Goal: Task Accomplishment & Management: Manage account settings

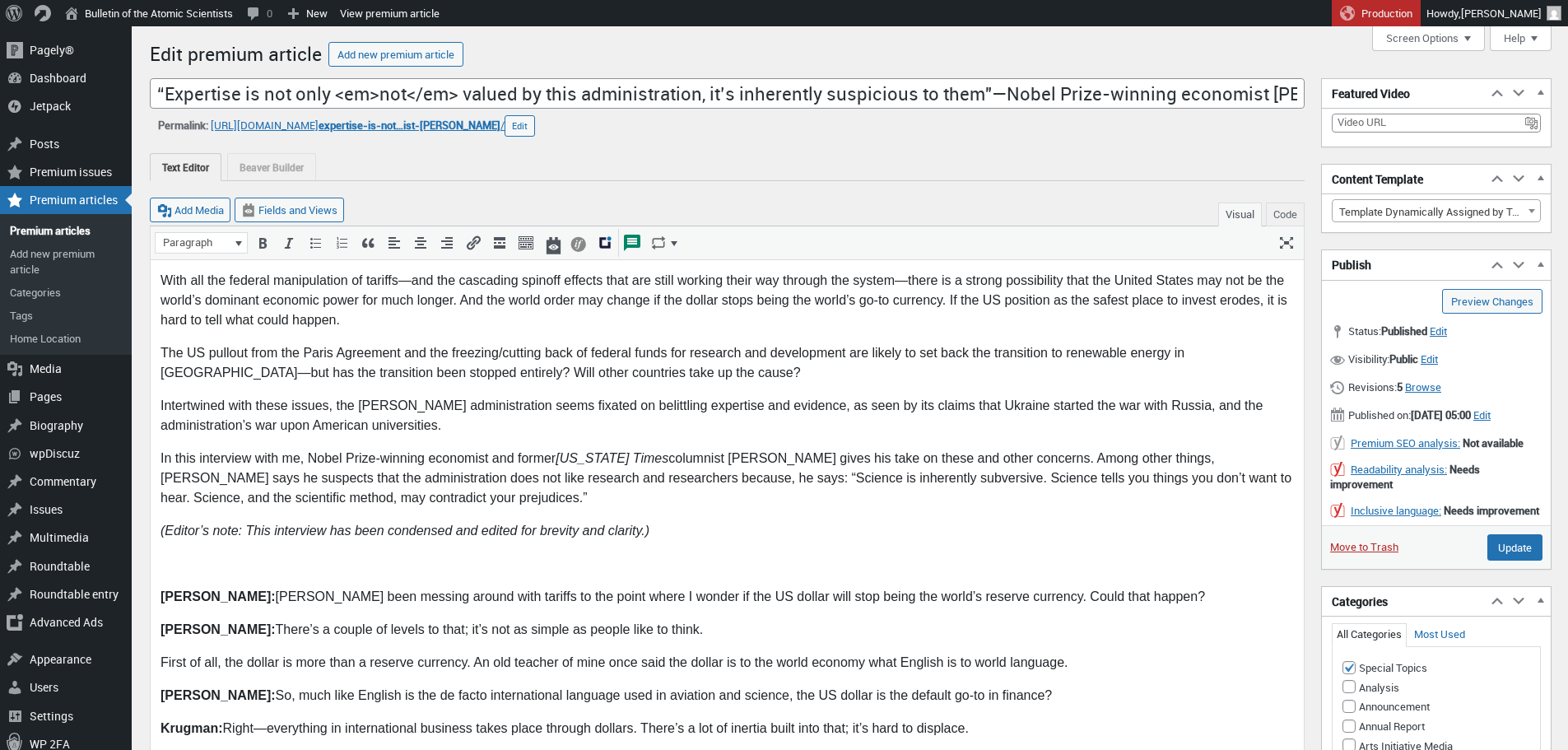
click at [899, 189] on div "Add Media Fields and Views Visual Code" at bounding box center [728, 204] width 1155 height 45
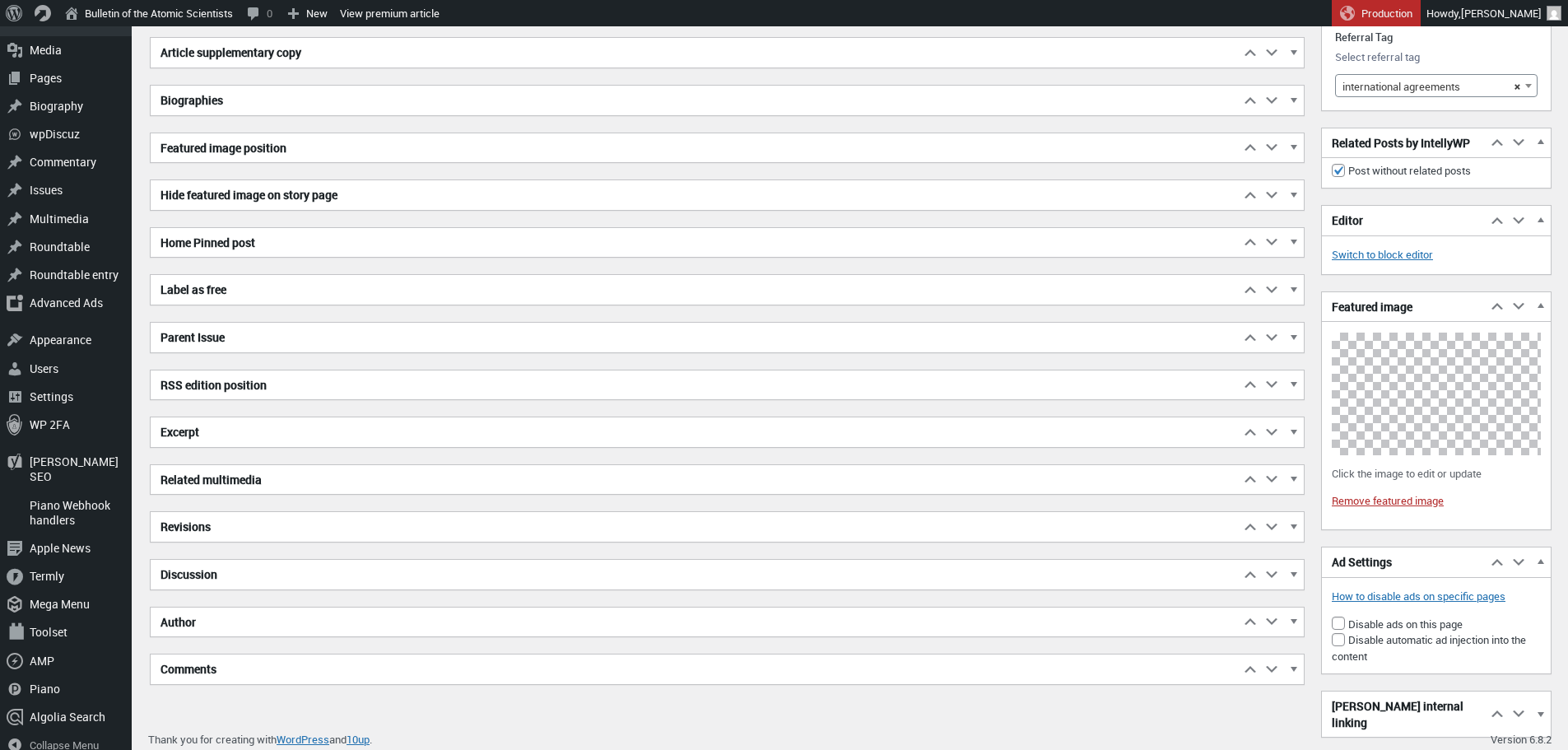
scroll to position [6900, 0]
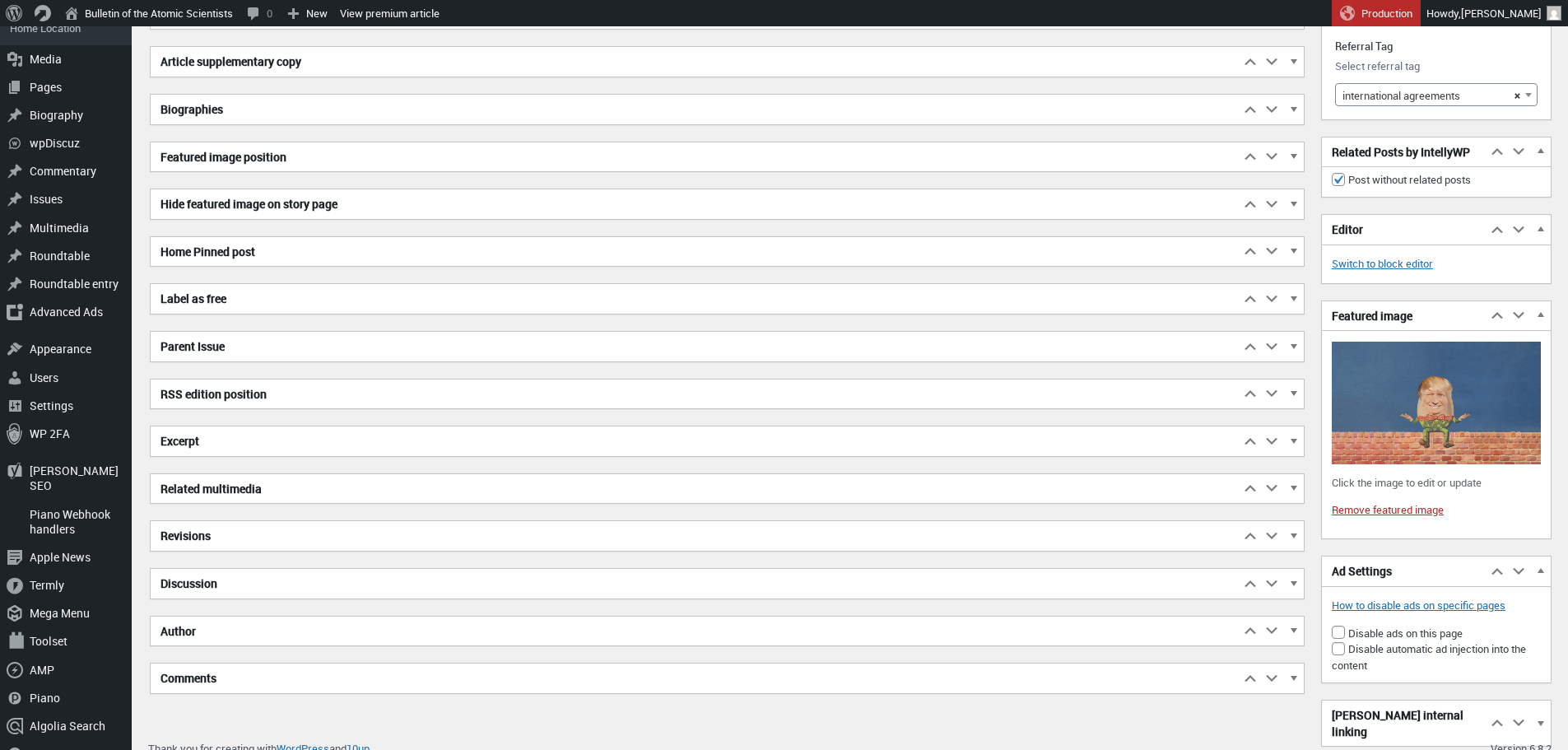
click at [318, 445] on h2 "Excerpt" at bounding box center [695, 441] width 1089 height 30
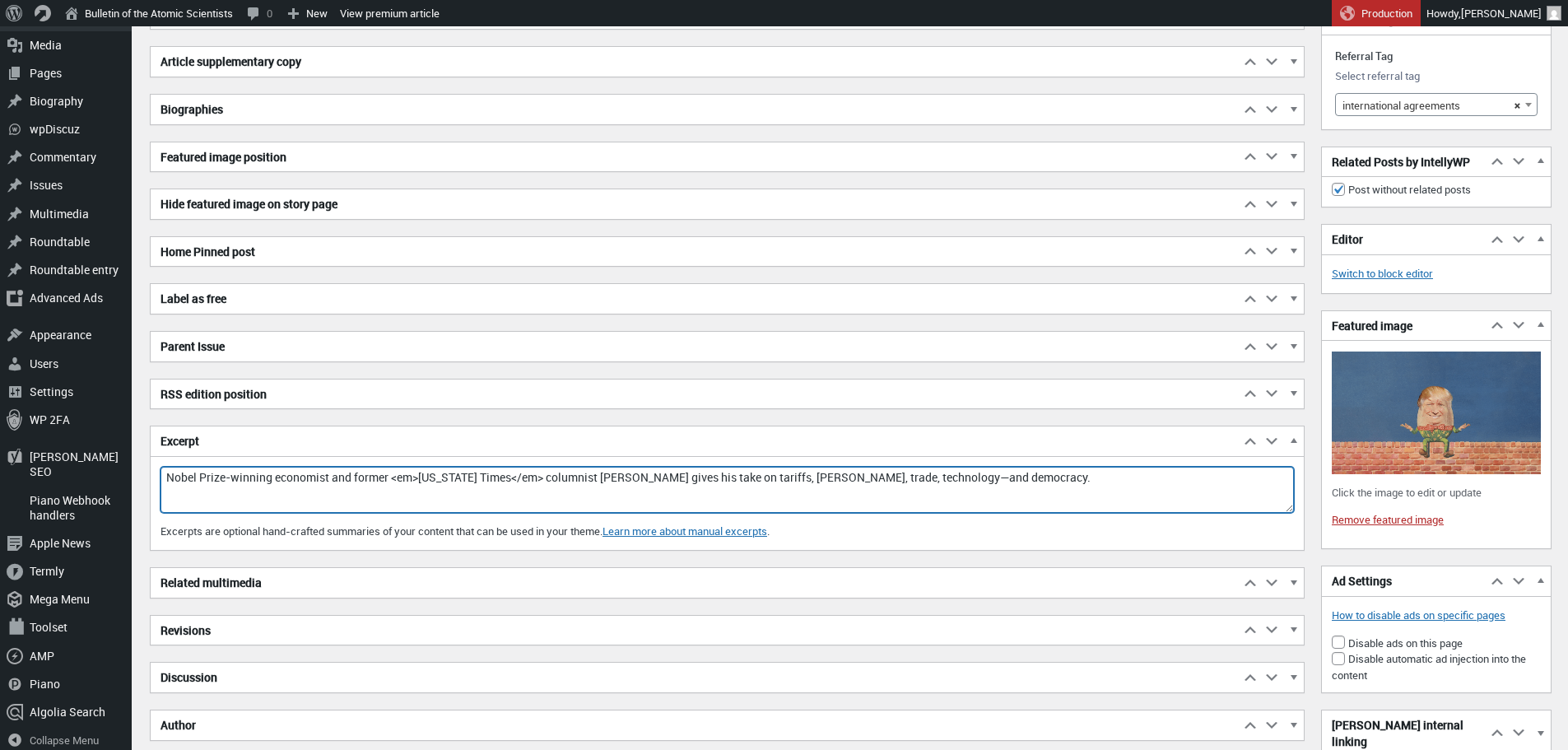
drag, startPoint x: 1023, startPoint y: 476, endPoint x: 126, endPoint y: 441, distance: 897.7
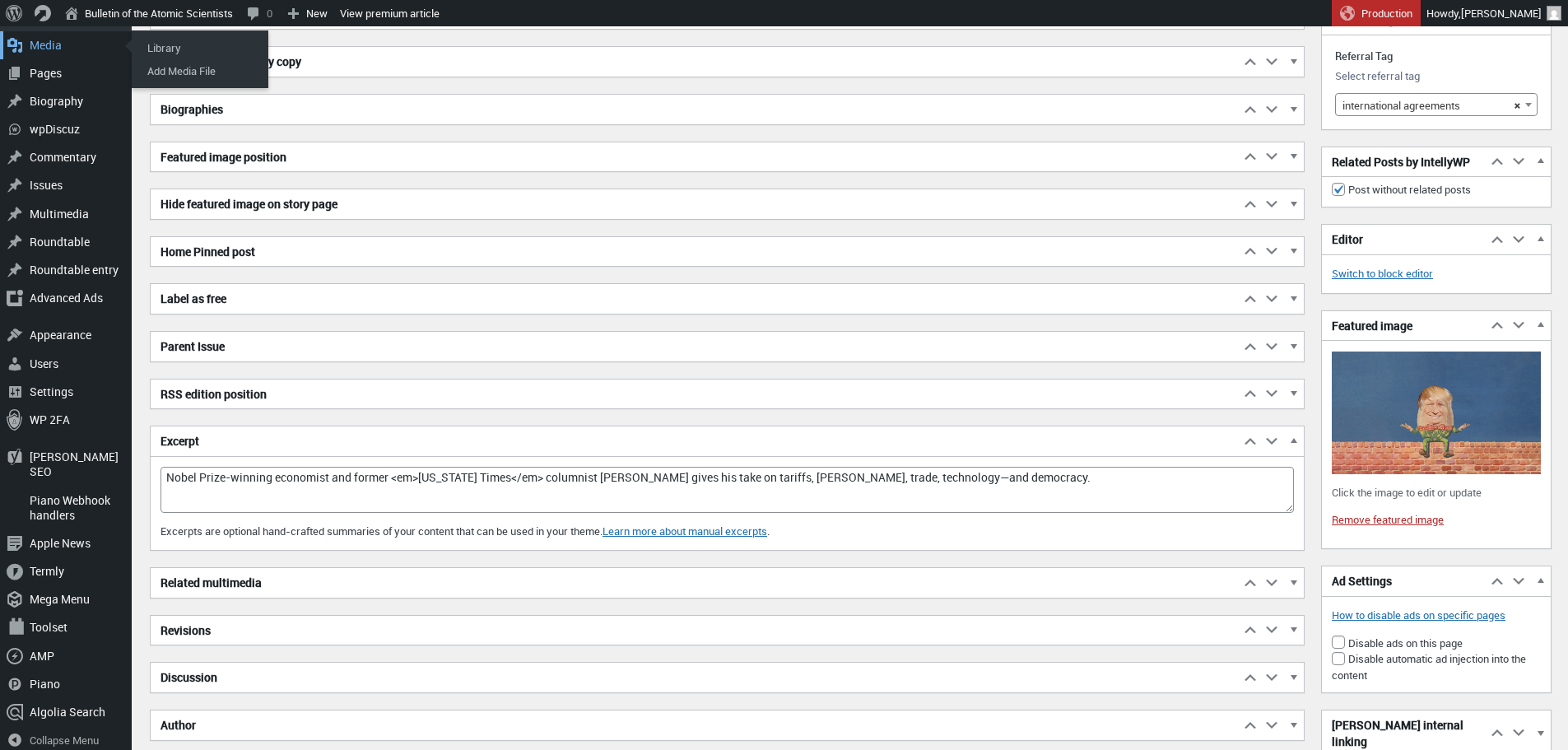
click at [39, 45] on div "Media" at bounding box center [65, 45] width 132 height 28
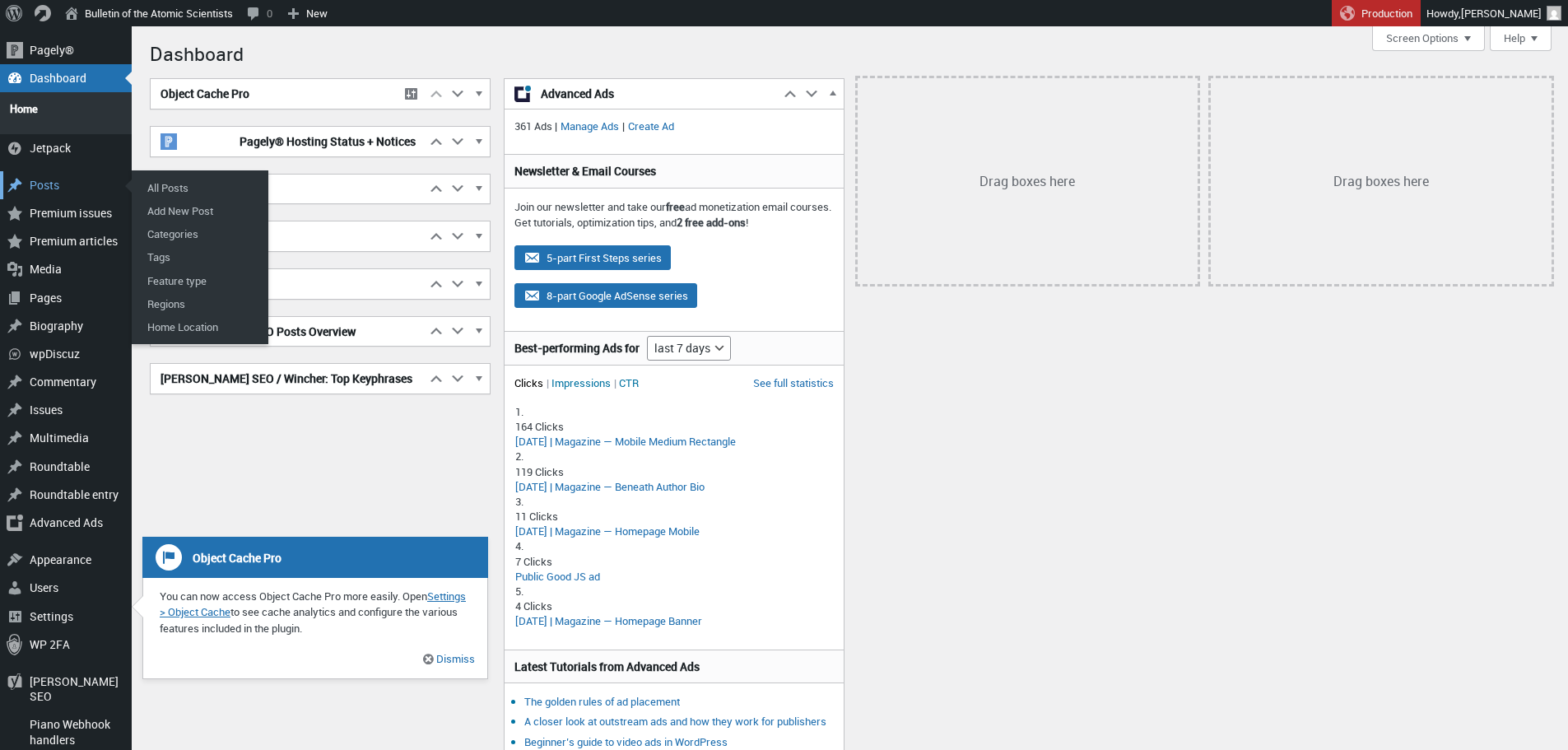
click at [41, 178] on div "Posts" at bounding box center [65, 185] width 132 height 28
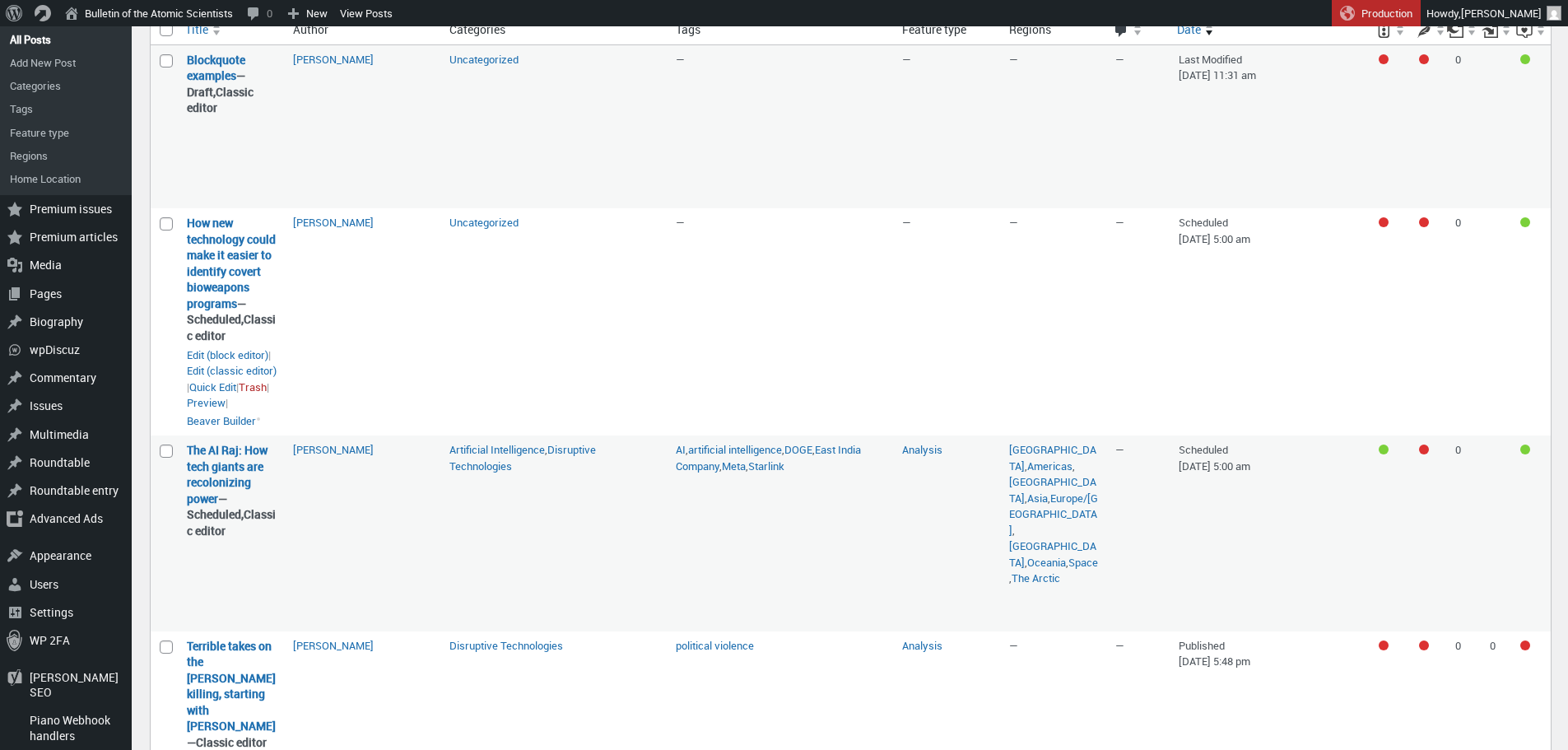
scroll to position [139, 0]
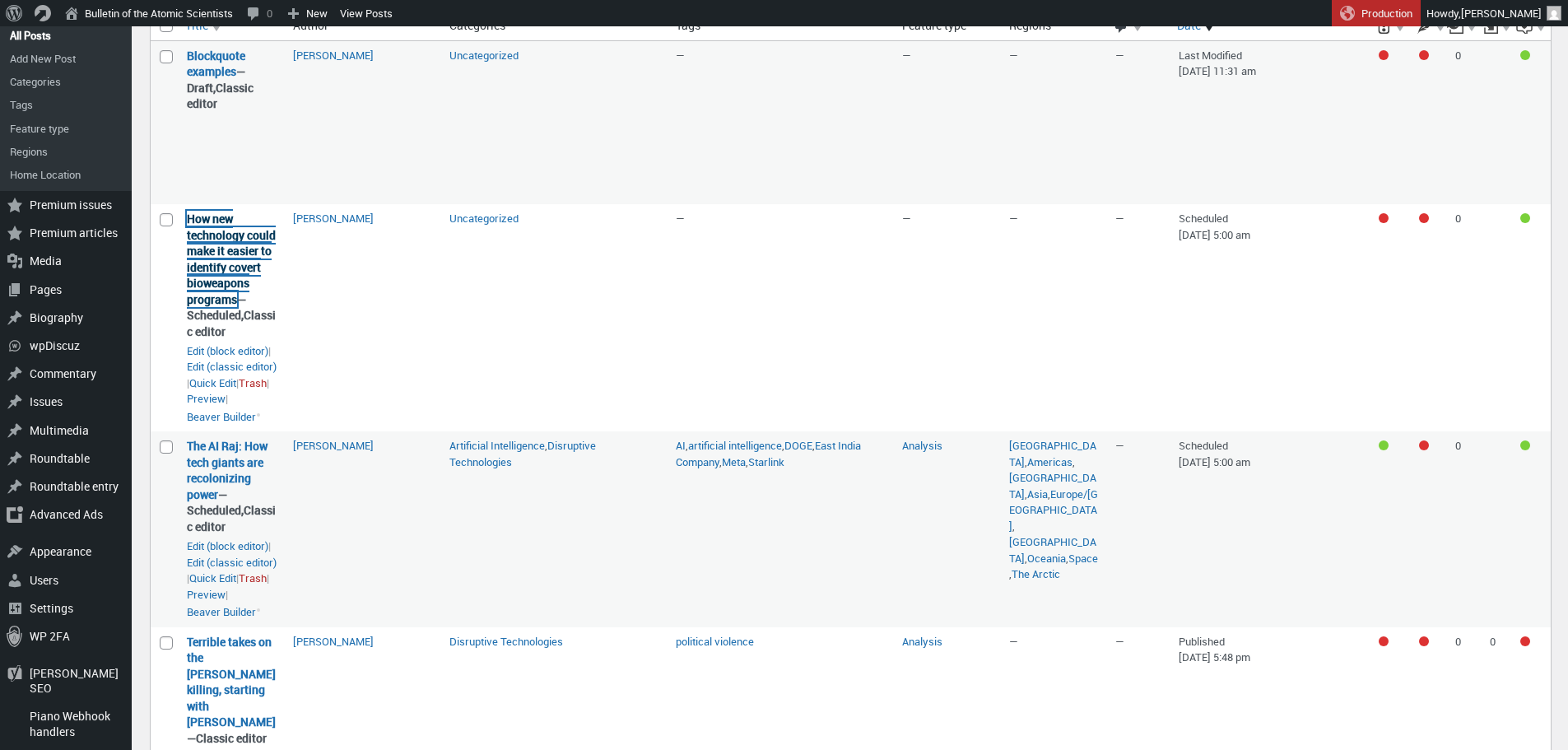
click at [204, 307] on link "How new technology could make it easier to identify covert bioweapons programs" at bounding box center [231, 259] width 89 height 96
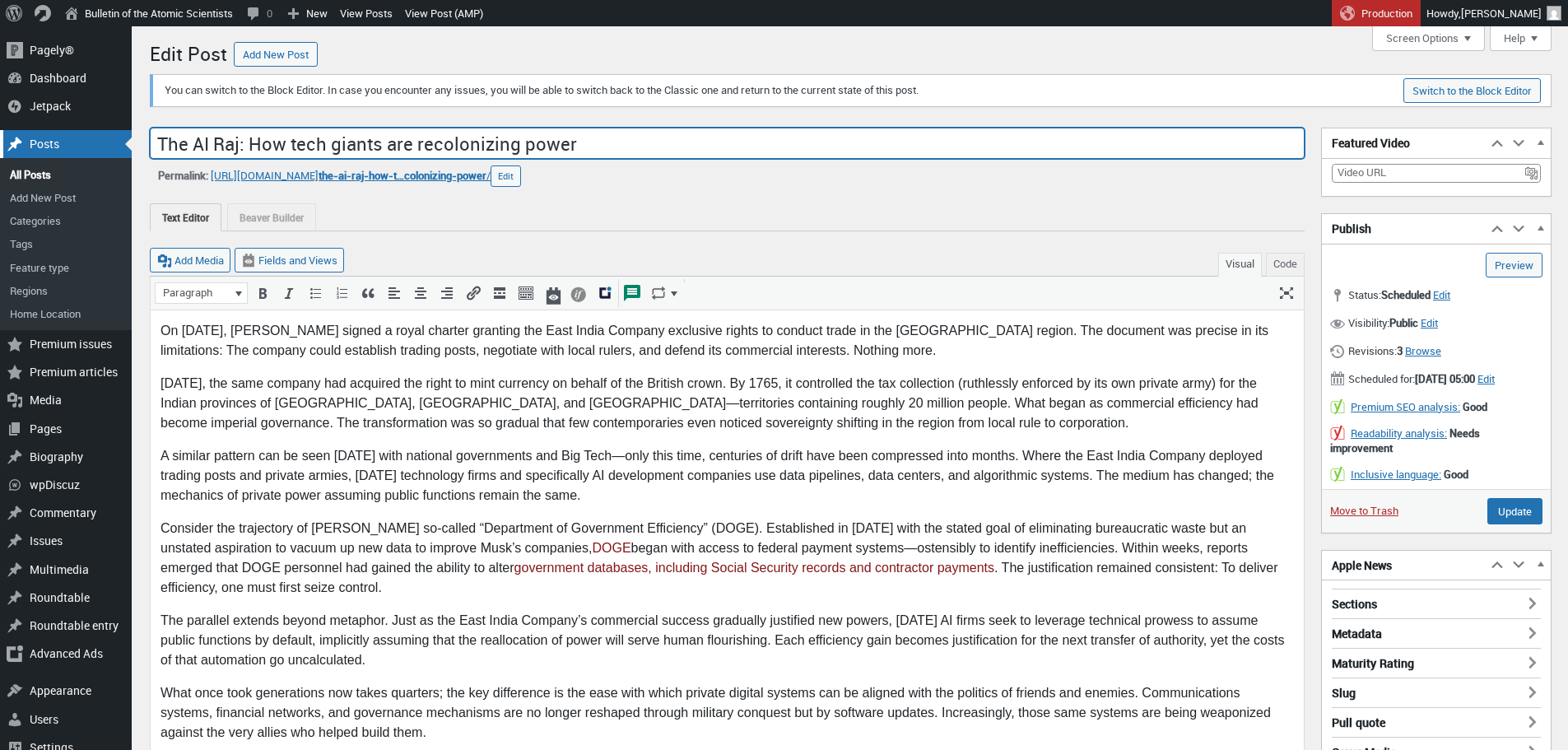
drag, startPoint x: 598, startPoint y: 145, endPoint x: 65, endPoint y: 142, distance: 533.0
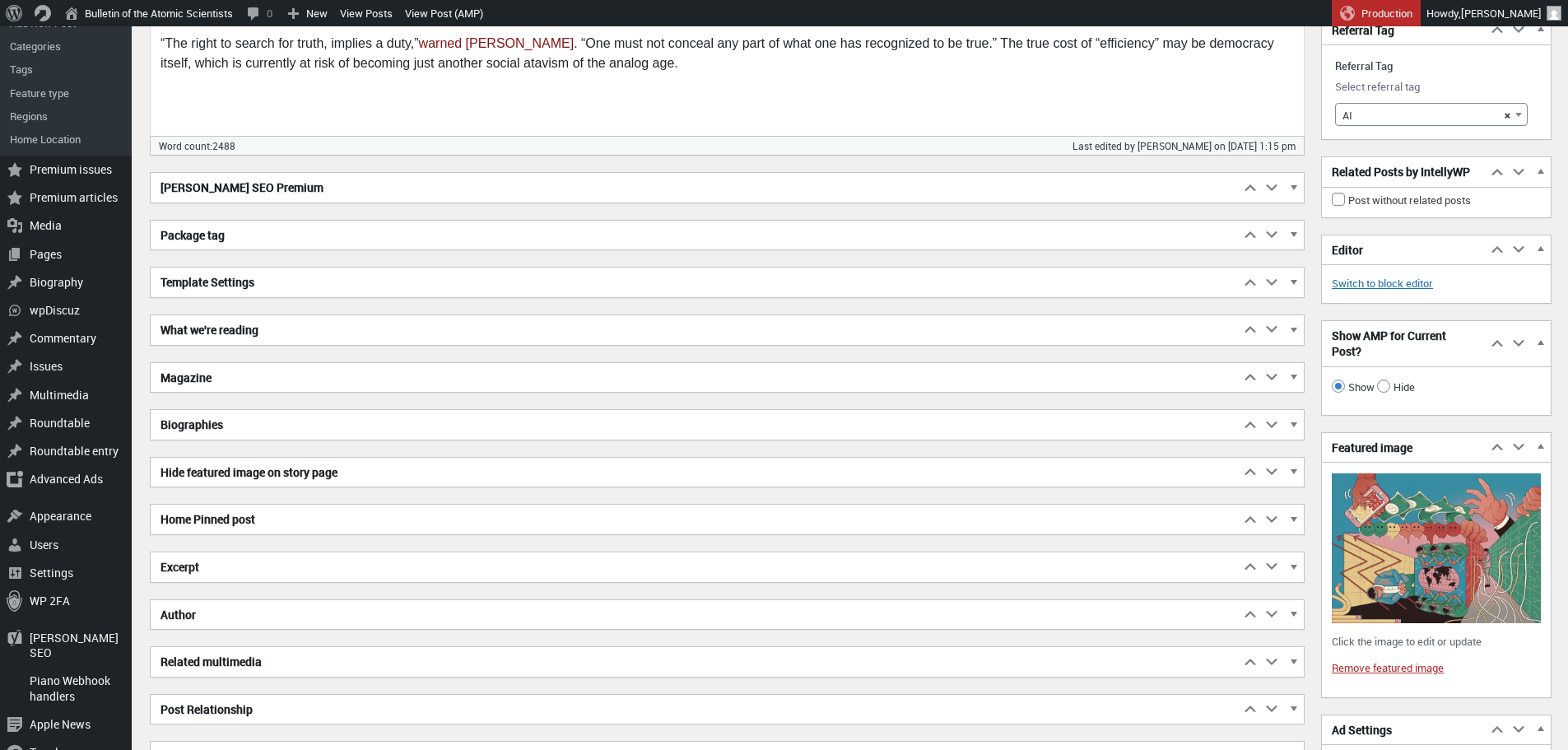
scroll to position [3171, 0]
click at [262, 556] on h2 "Excerpt" at bounding box center [695, 565] width 1089 height 30
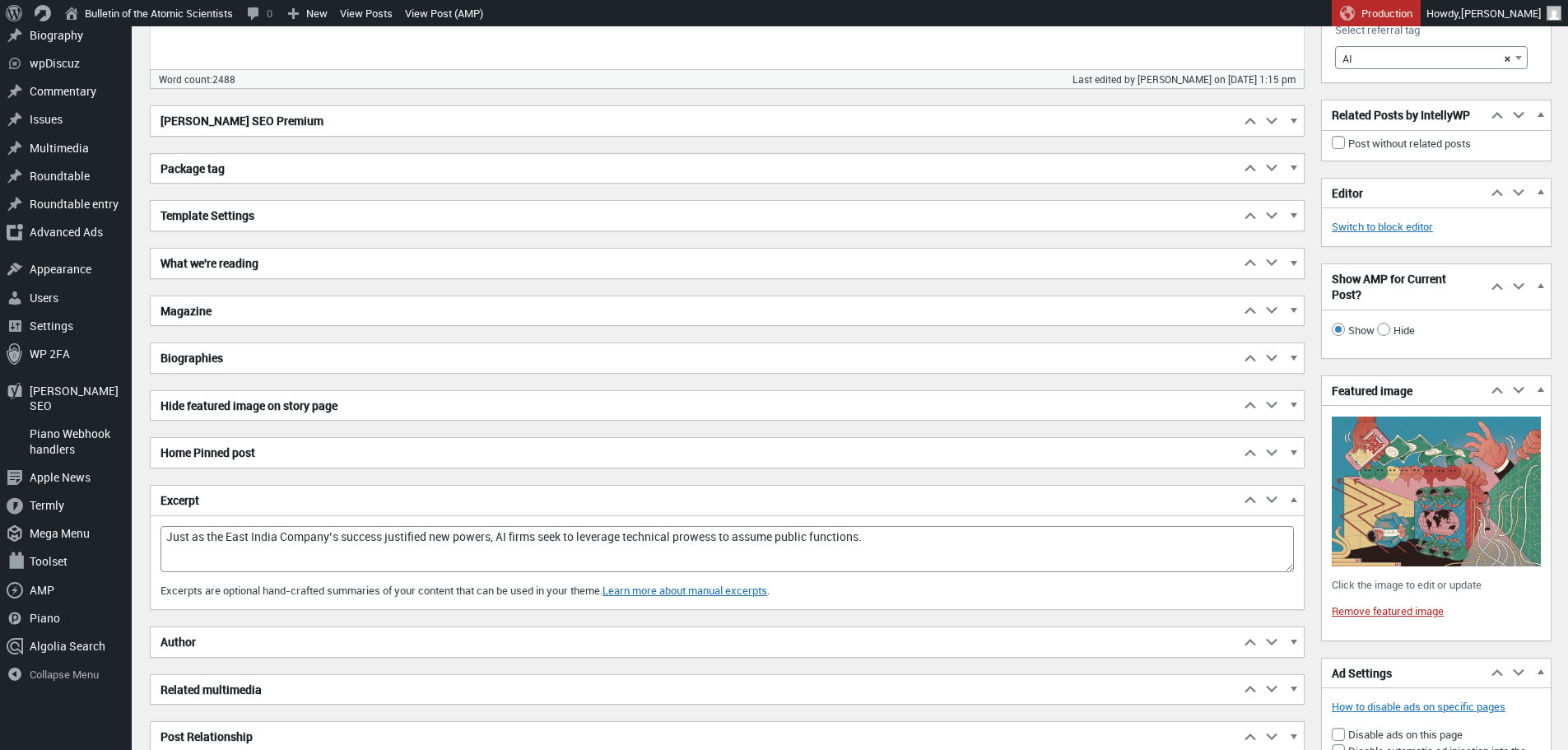
scroll to position [3250, 0]
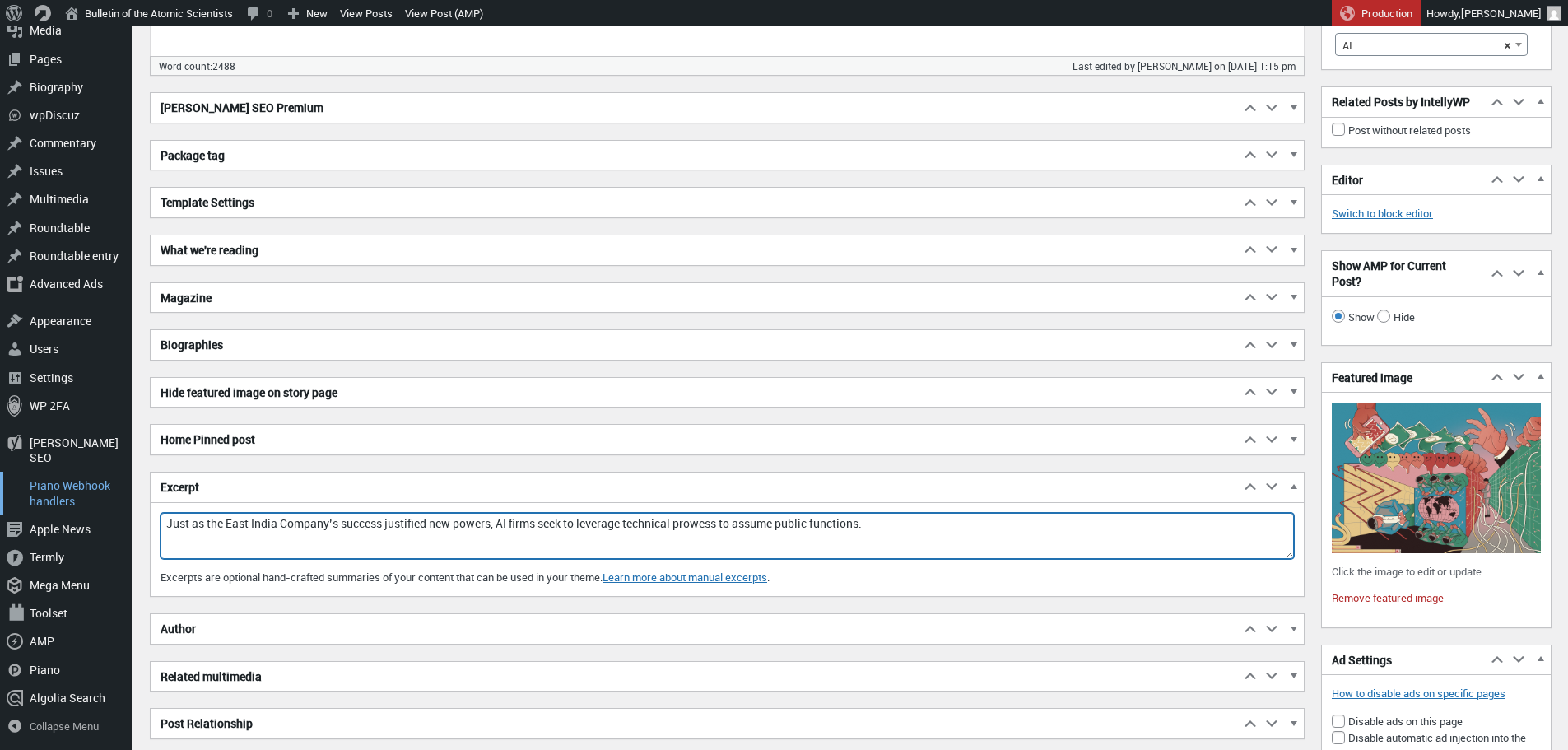
drag, startPoint x: 880, startPoint y: 525, endPoint x: 131, endPoint y: 481, distance: 750.3
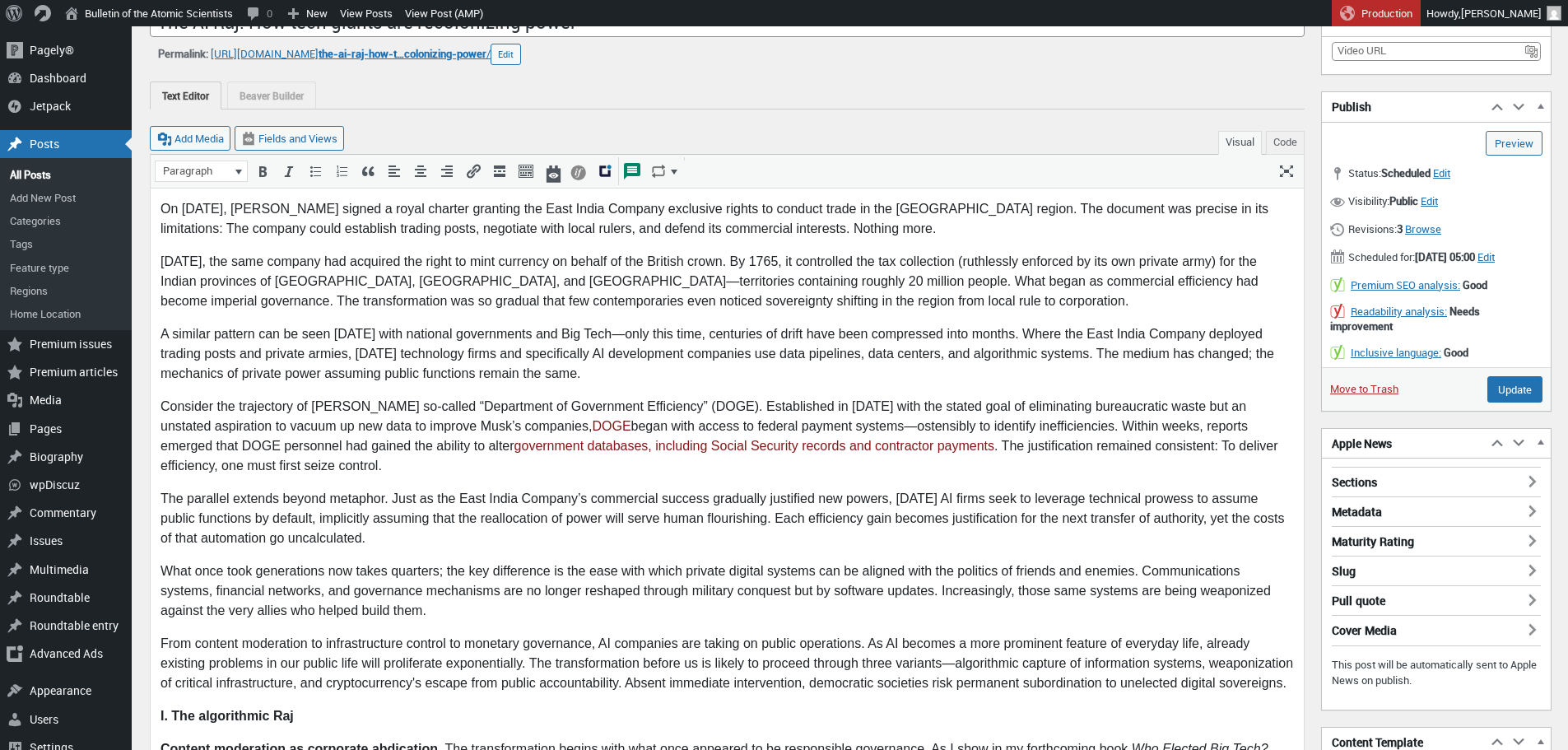
scroll to position [0, 0]
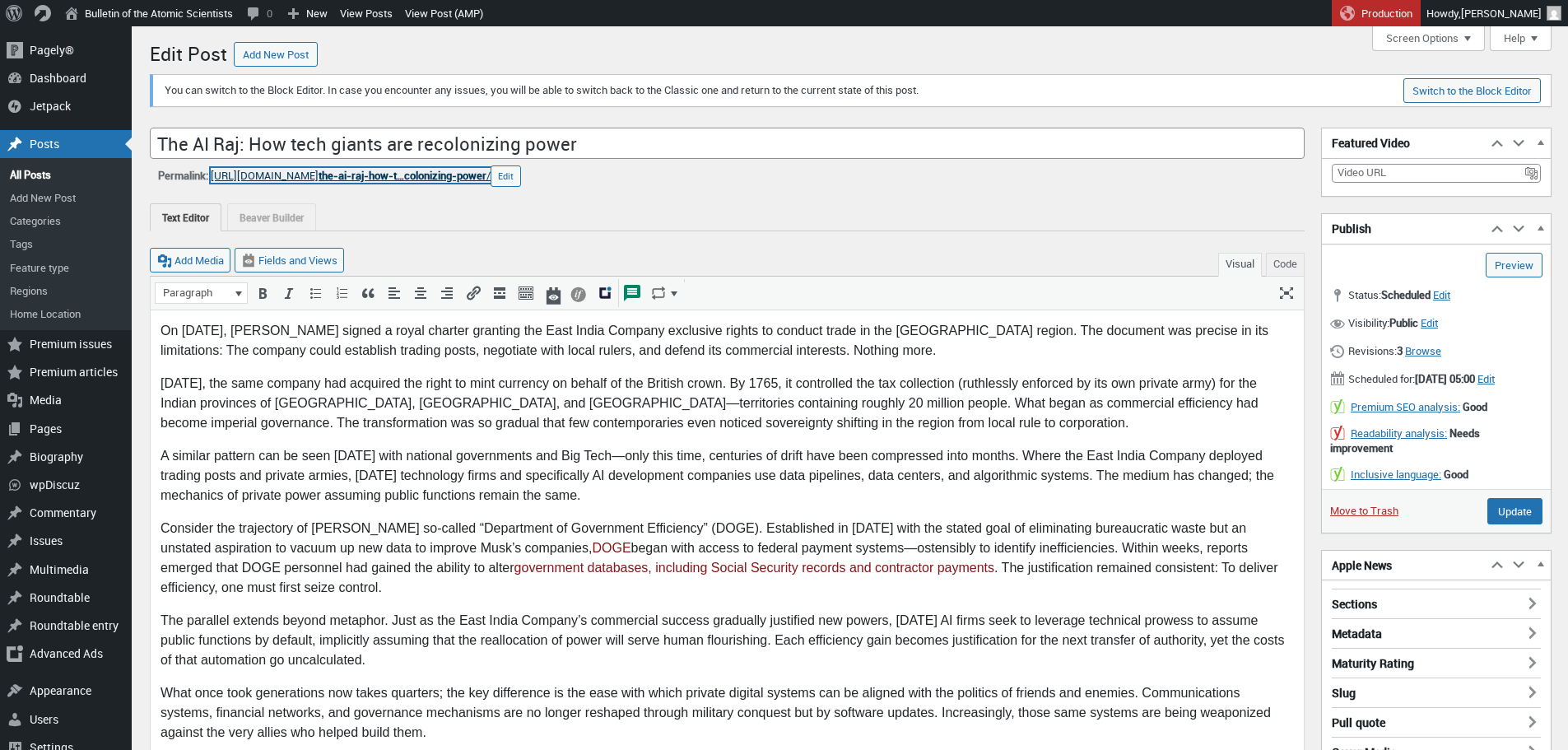
click at [352, 177] on link "[URL][DOMAIN_NAME] the-ai-raj-how-t…colonizing-power /" at bounding box center [351, 175] width 280 height 15
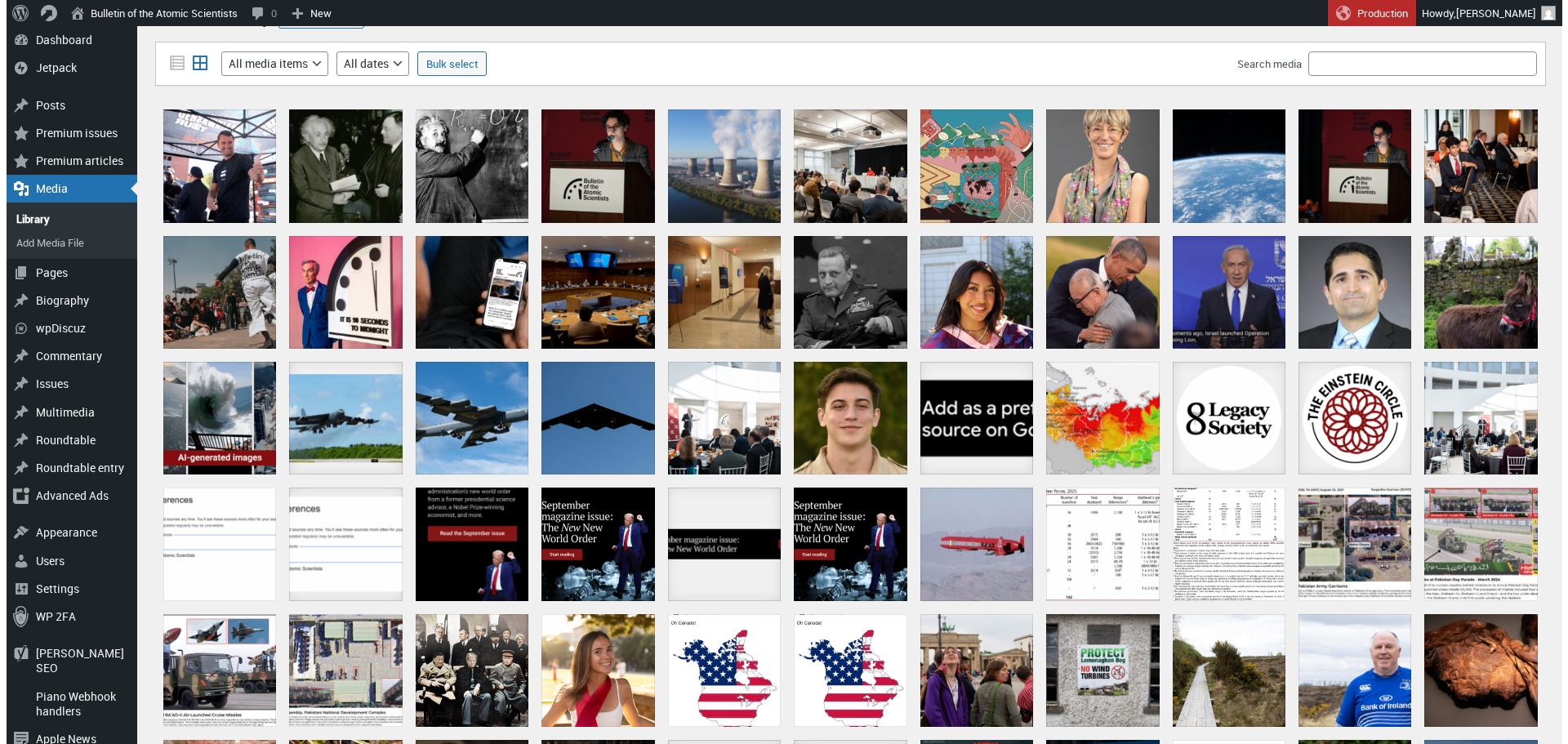
scroll to position [39, 0]
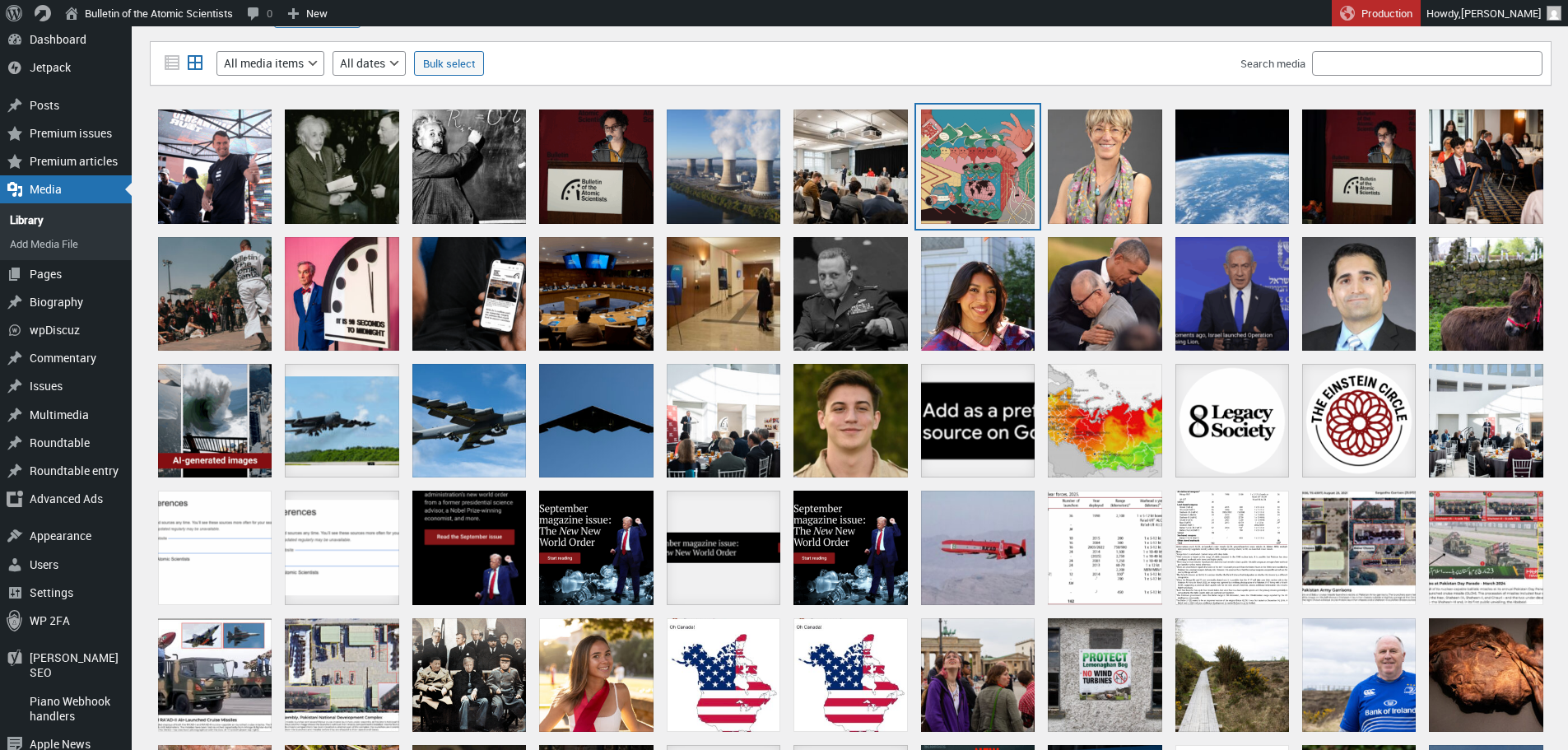
click at [957, 176] on div "clarote_ai4media_power_2560x1440" at bounding box center [978, 165] width 114 height 114
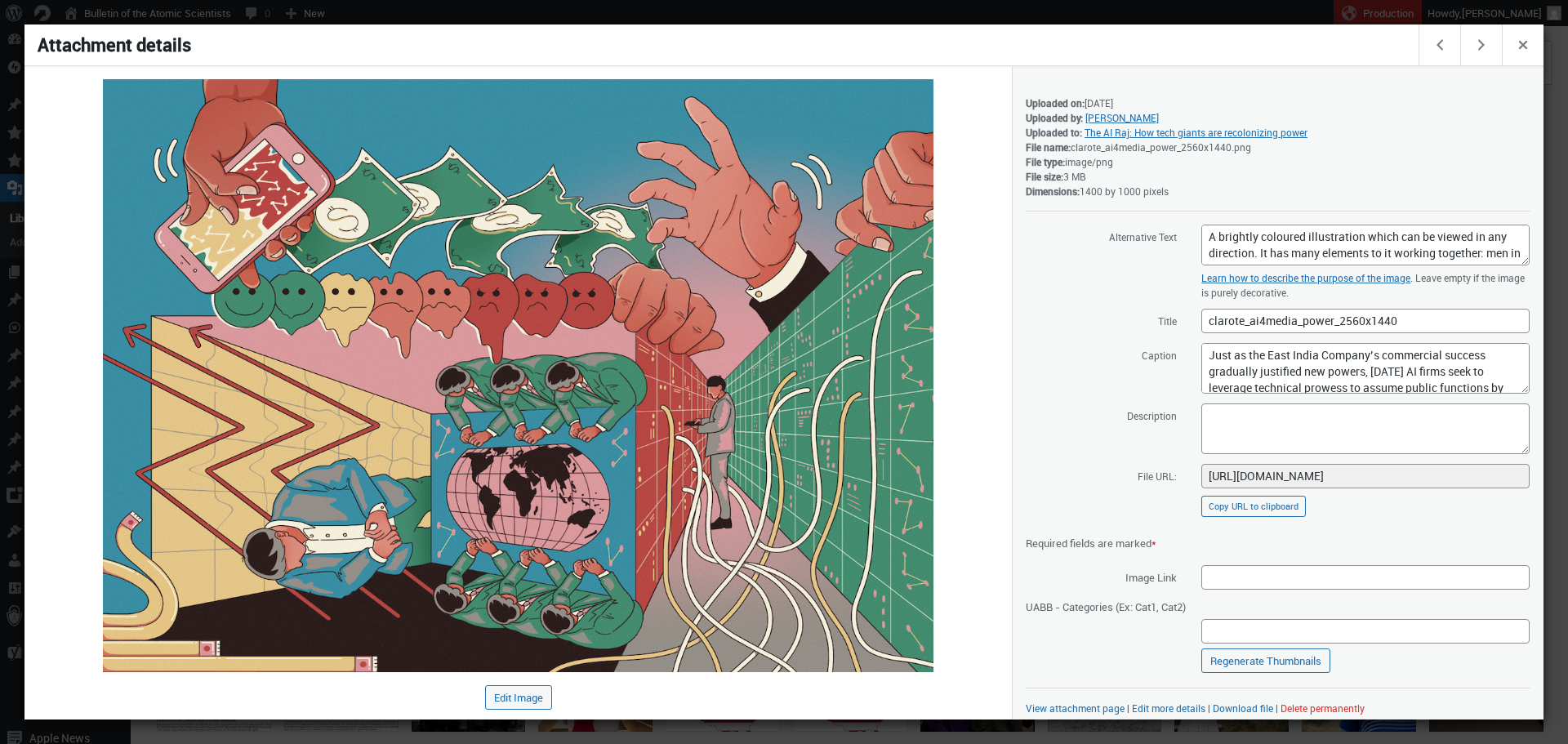
scroll to position [9, 0]
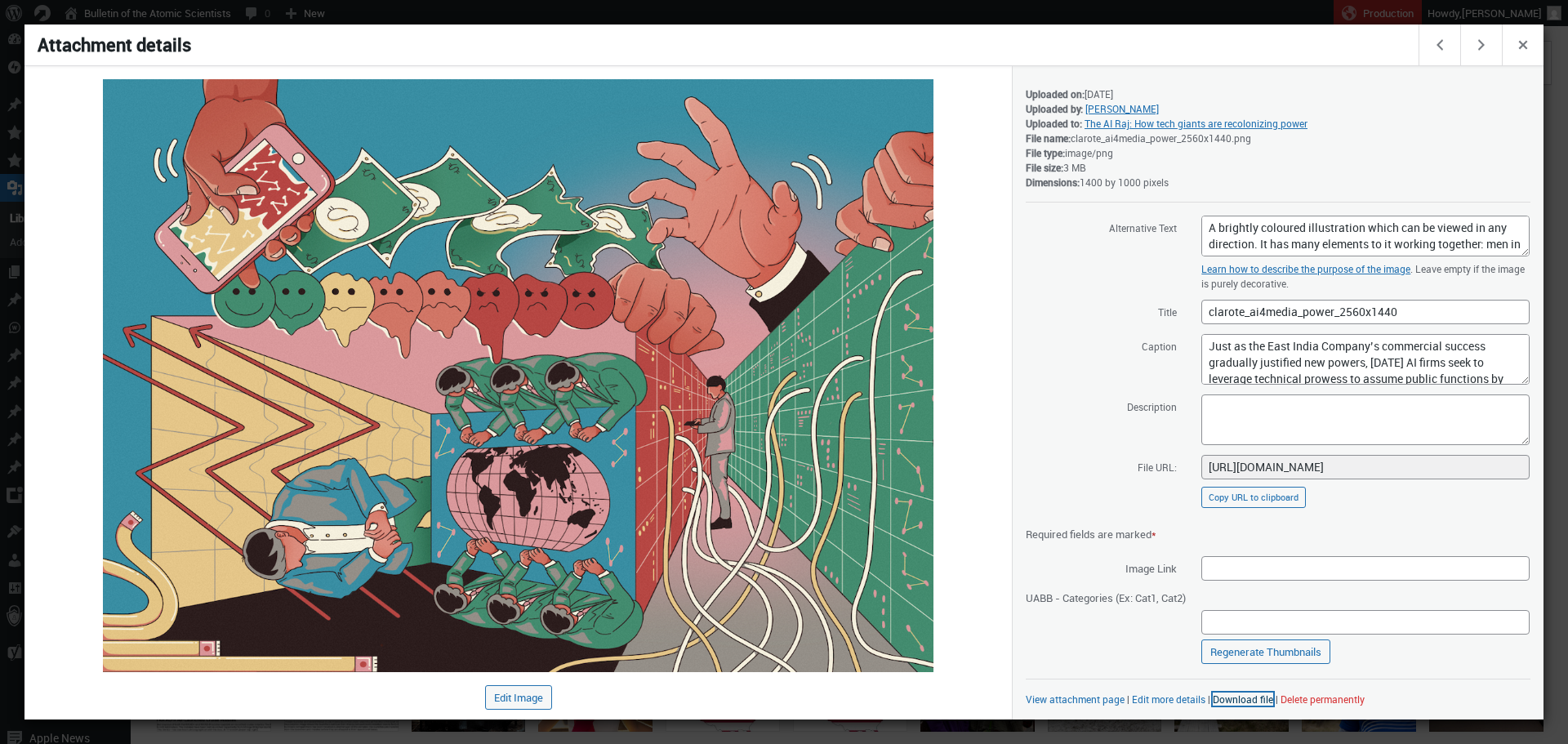
click at [1244, 694] on link "Download file" at bounding box center [1242, 699] width 60 height 13
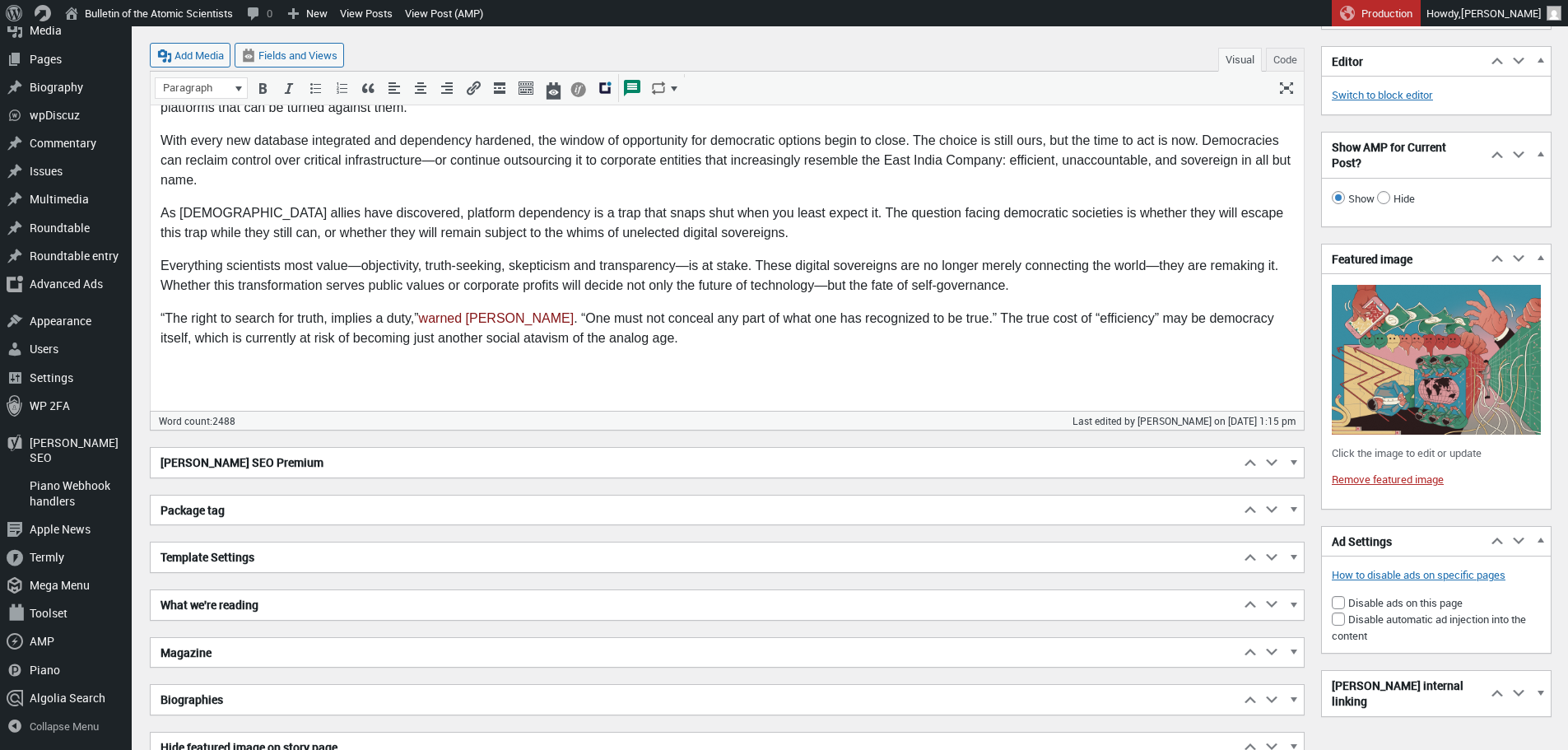
scroll to position [3073, 0]
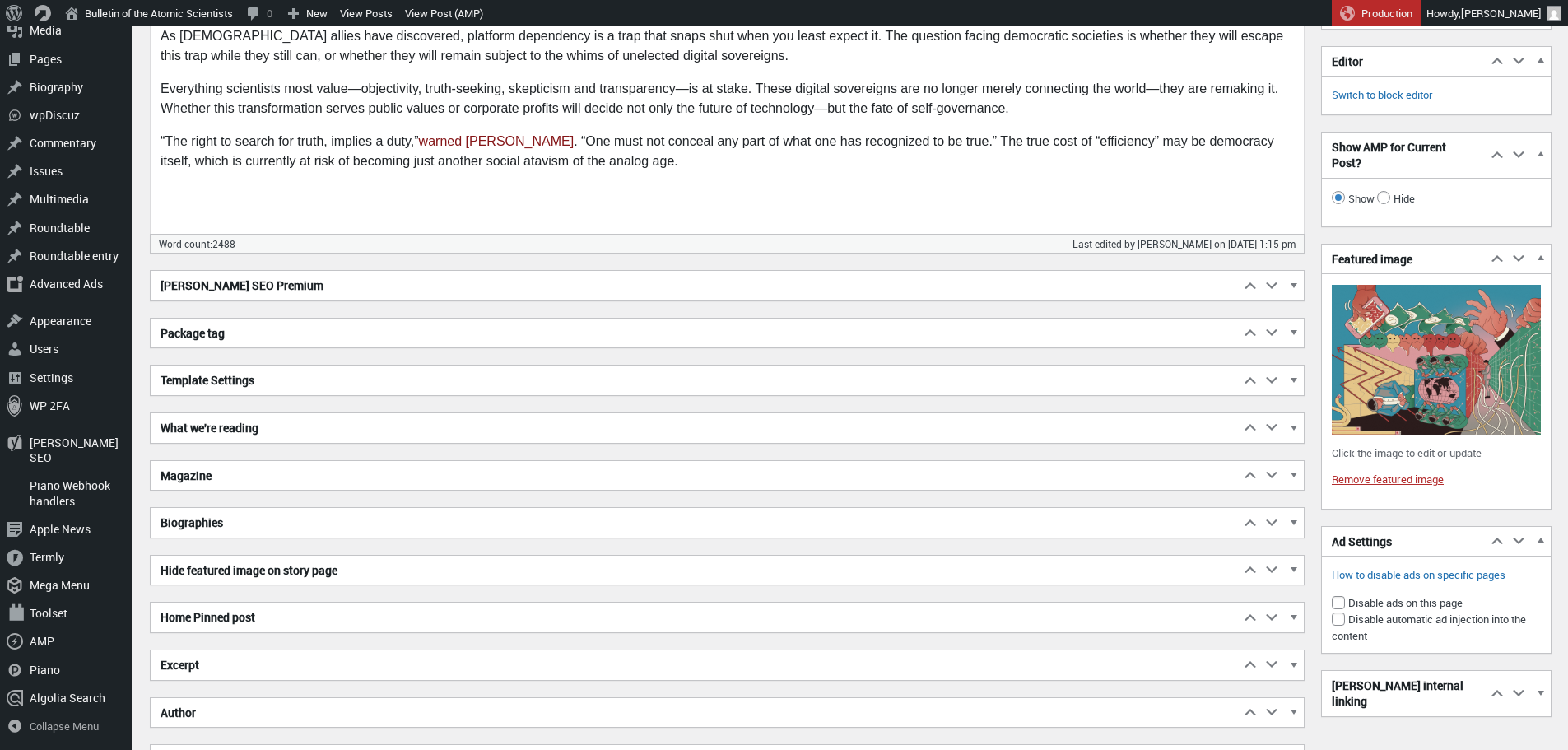
click at [291, 664] on h2 "Excerpt" at bounding box center [695, 665] width 1089 height 30
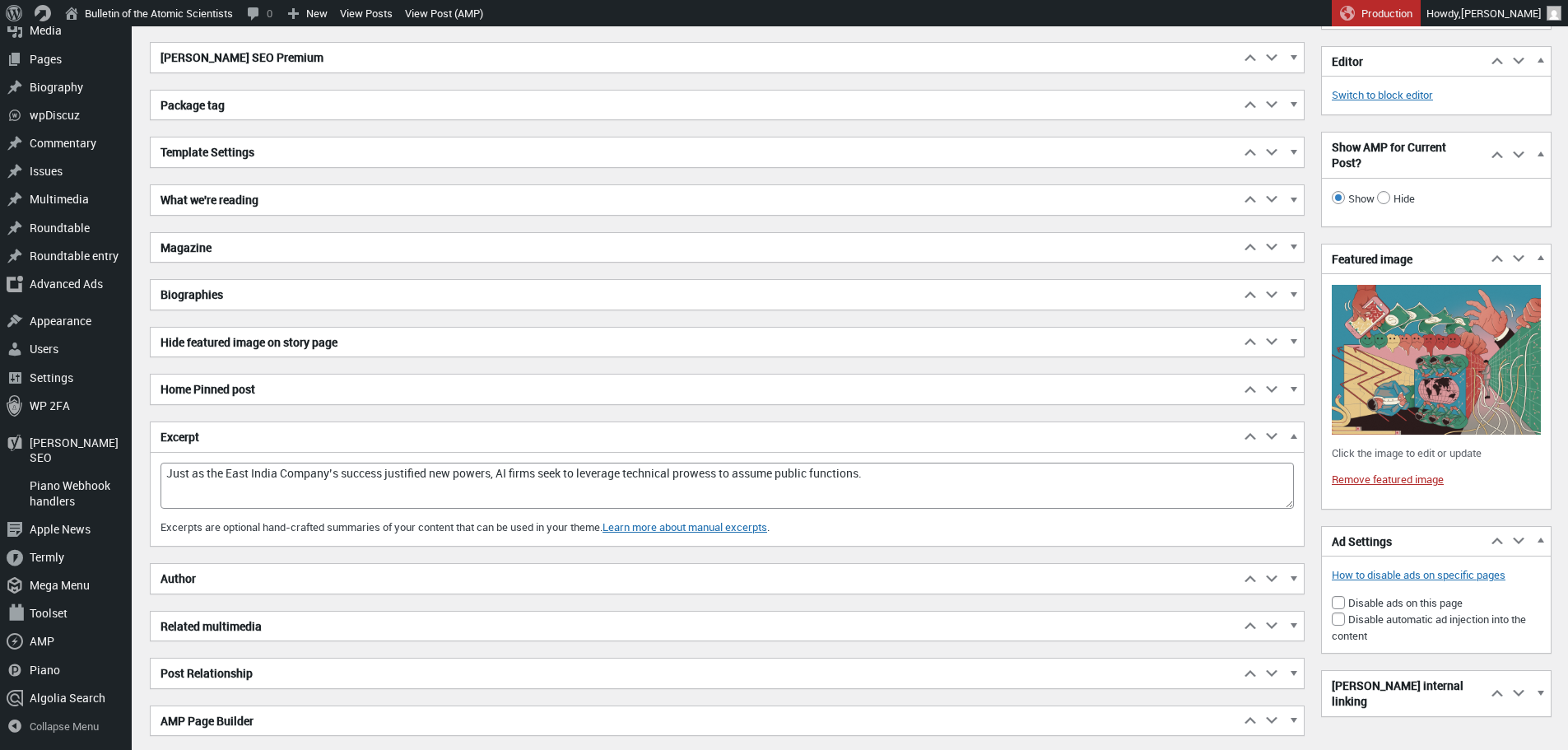
scroll to position [3302, 0]
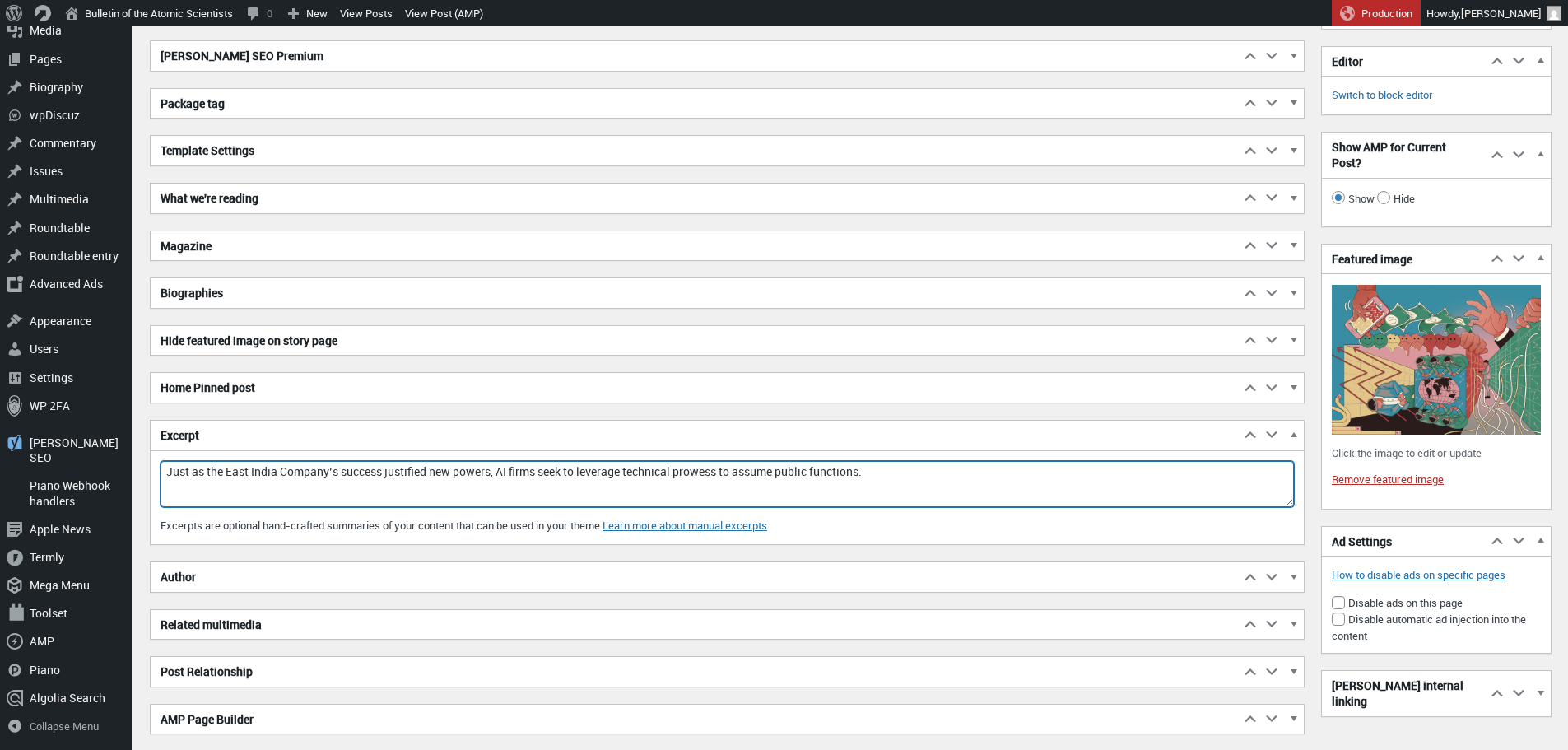
drag, startPoint x: 868, startPoint y: 465, endPoint x: 117, endPoint y: 440, distance: 751.4
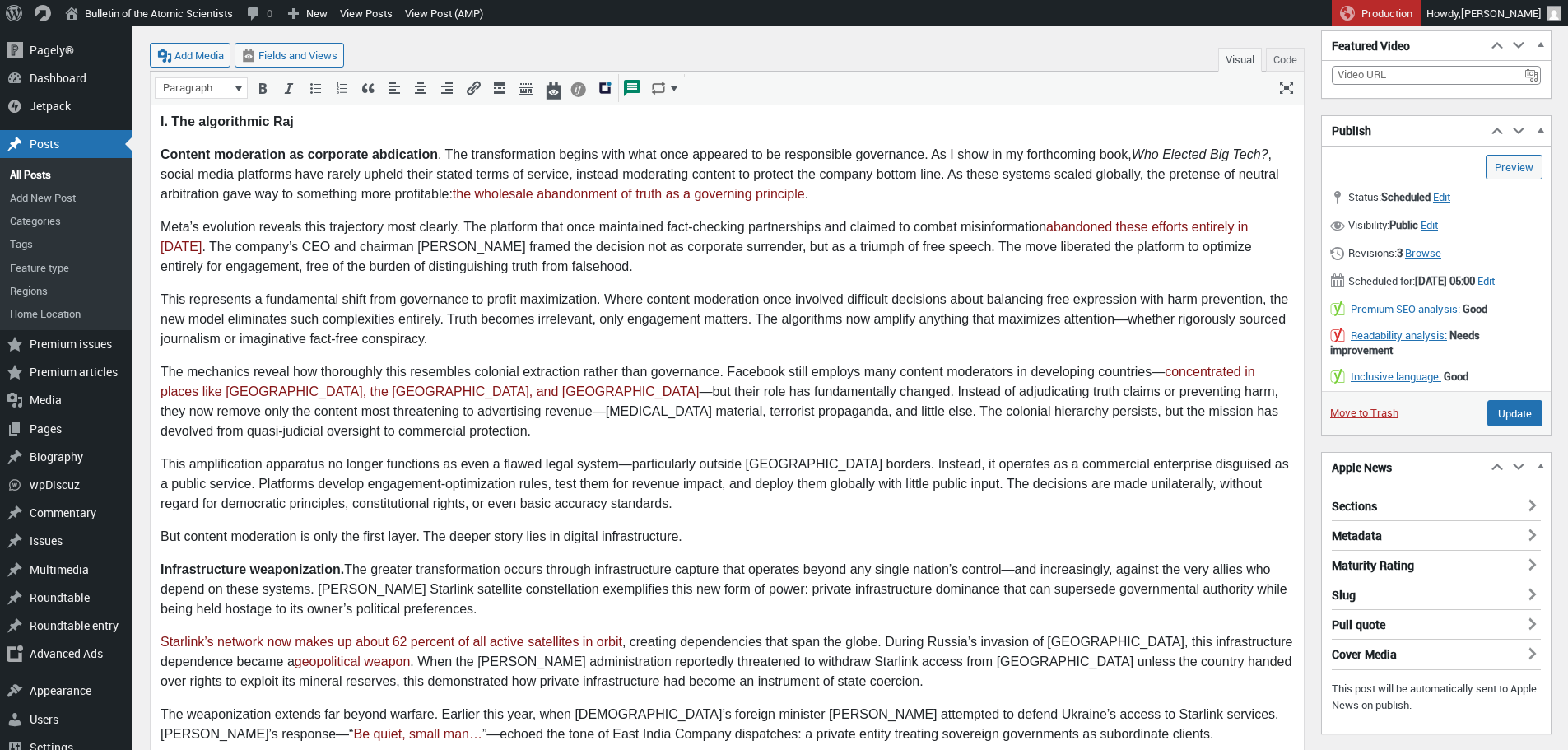
scroll to position [0, 0]
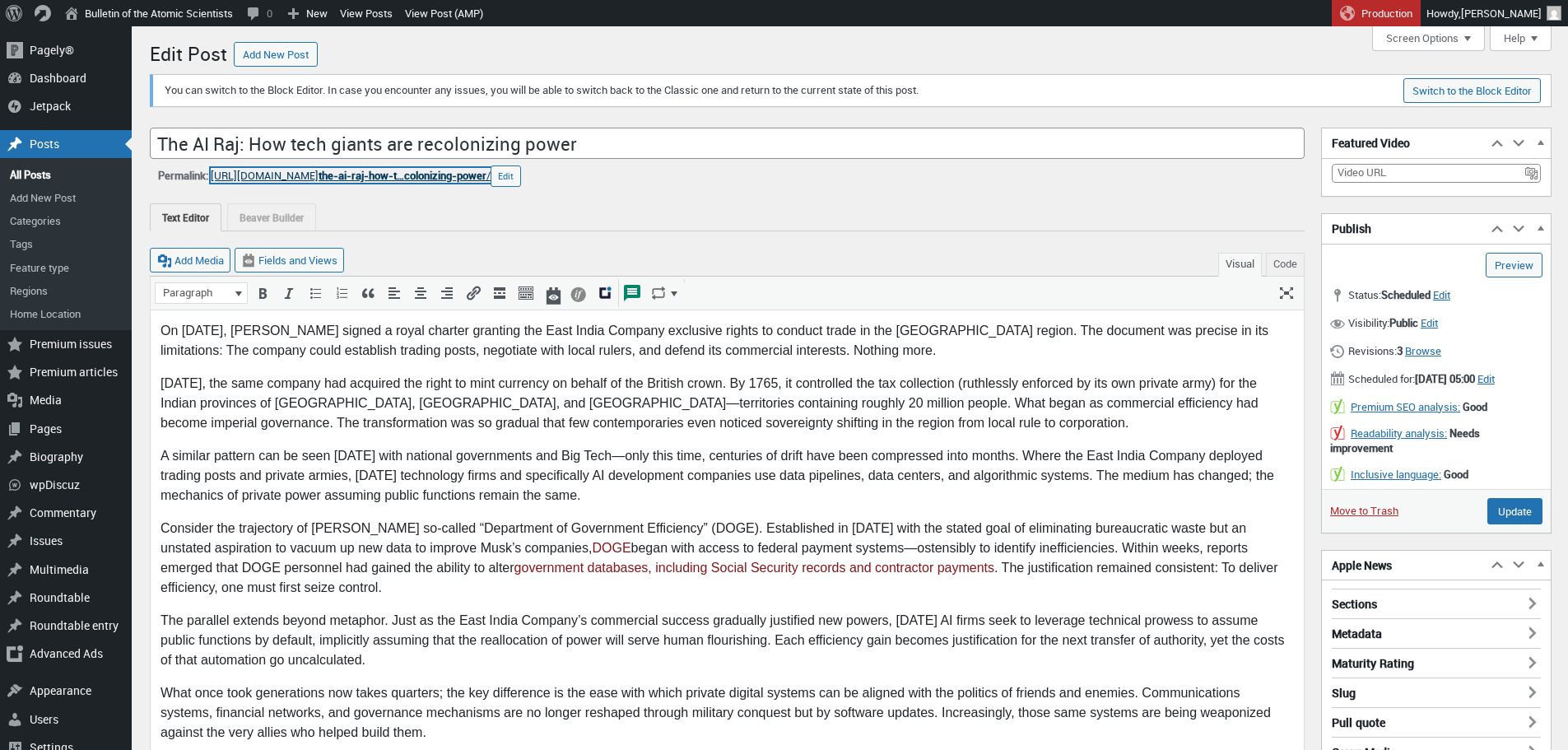
click at [411, 170] on span "the-ai-raj-how-t…colonizing-power" at bounding box center [402, 175] width 168 height 15
